Goal: Check status

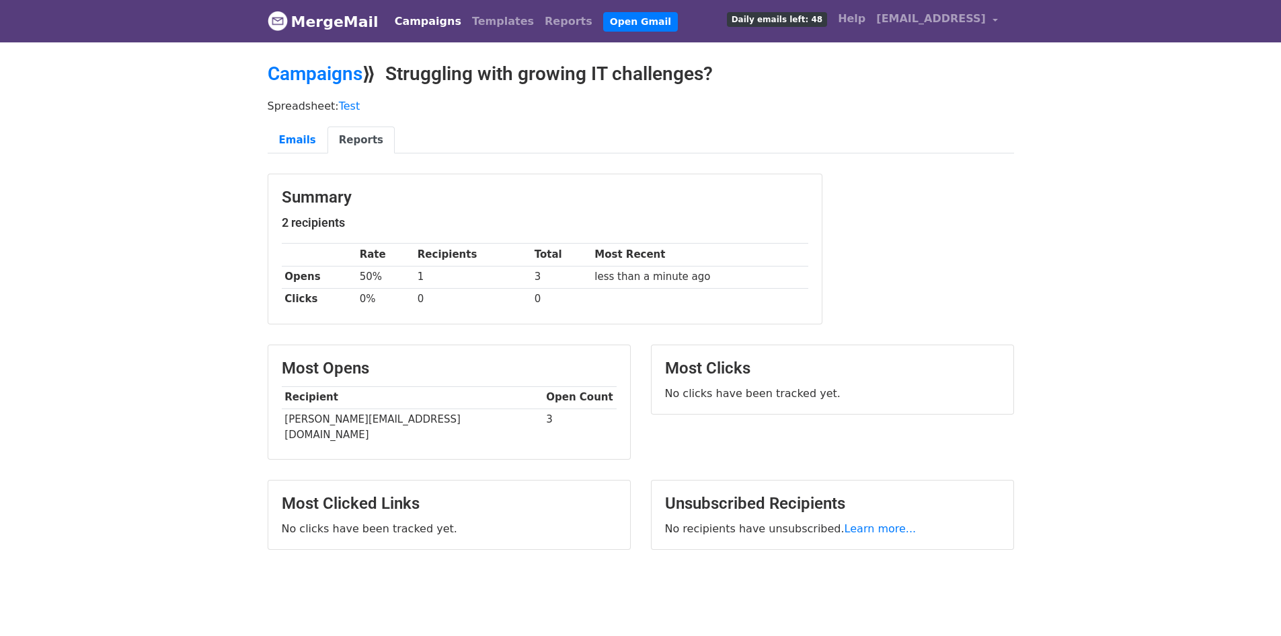
click at [1013, 258] on div "Summary 2 recipients Rate Recipients Total Most Recent Opens 50% 1 3 less than …" at bounding box center [641, 256] width 767 height 164
